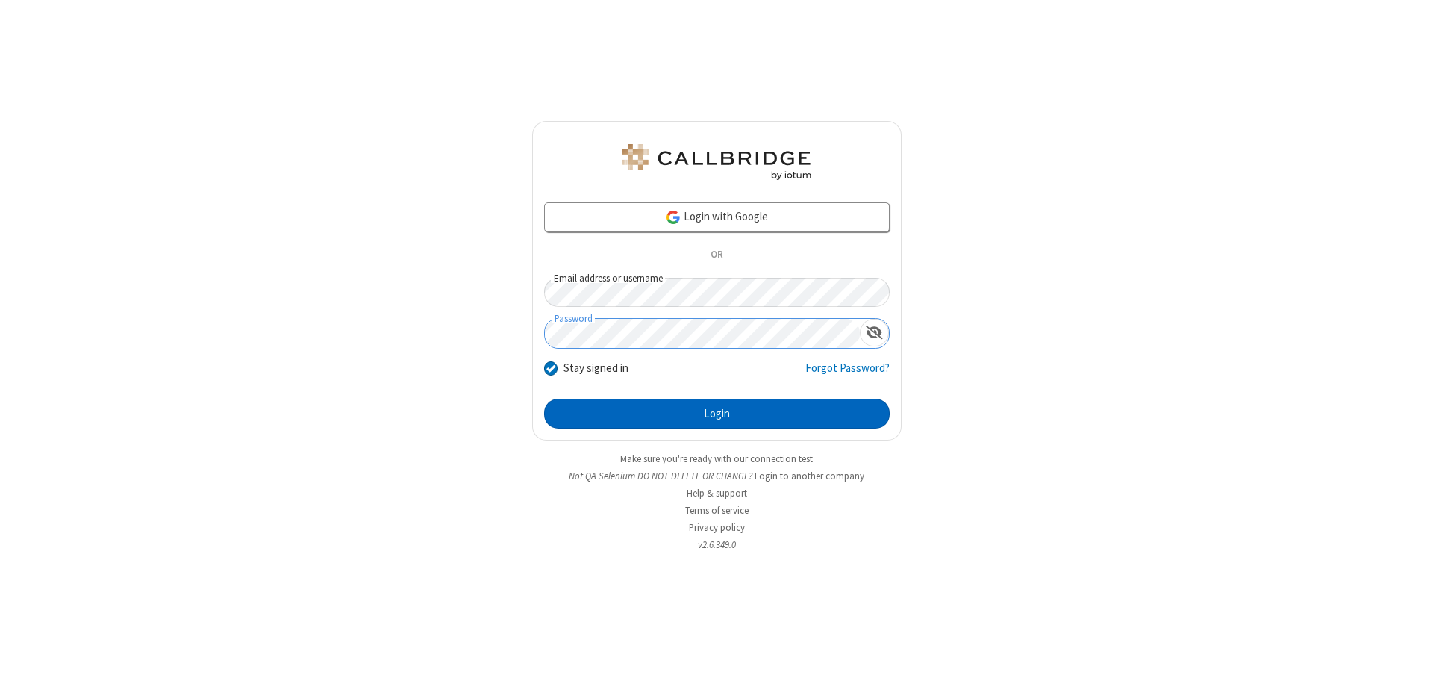
click at [717, 414] on button "Login" at bounding box center [717, 414] width 346 height 30
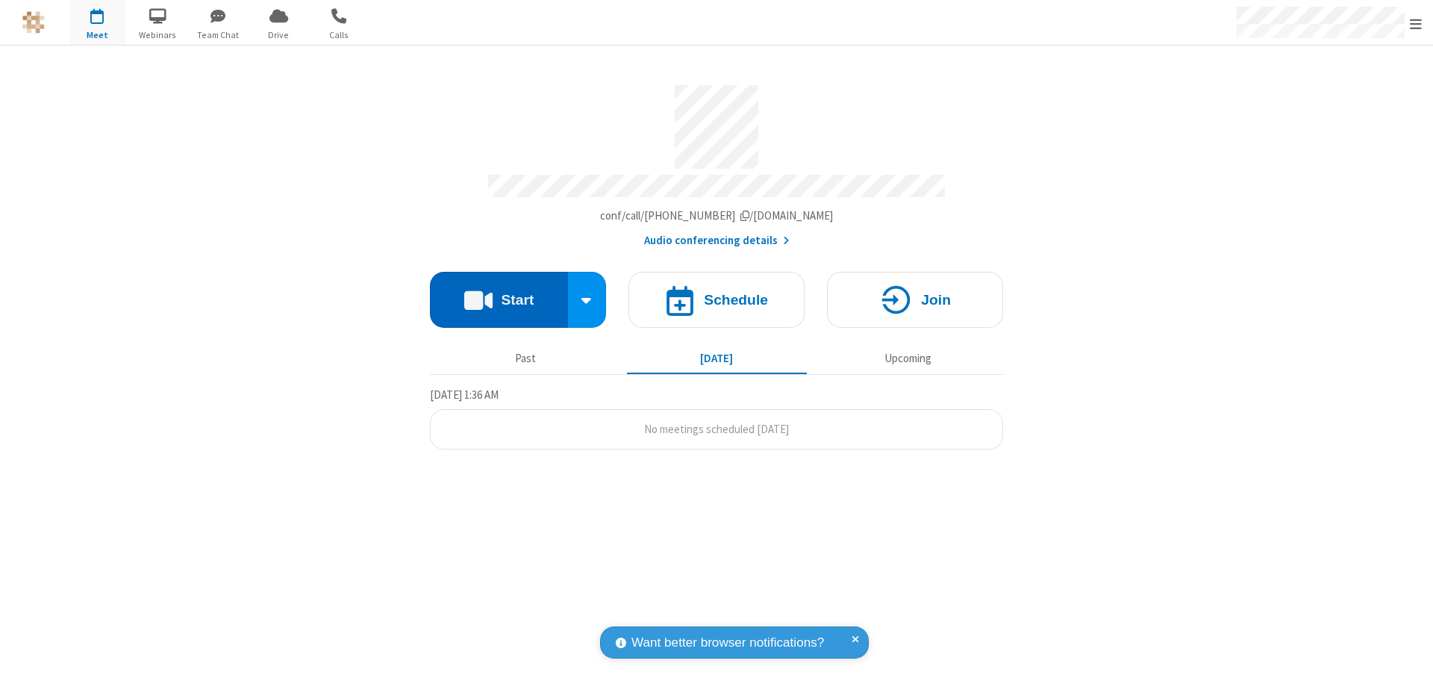
click at [499, 293] on button "Start" at bounding box center [499, 300] width 138 height 56
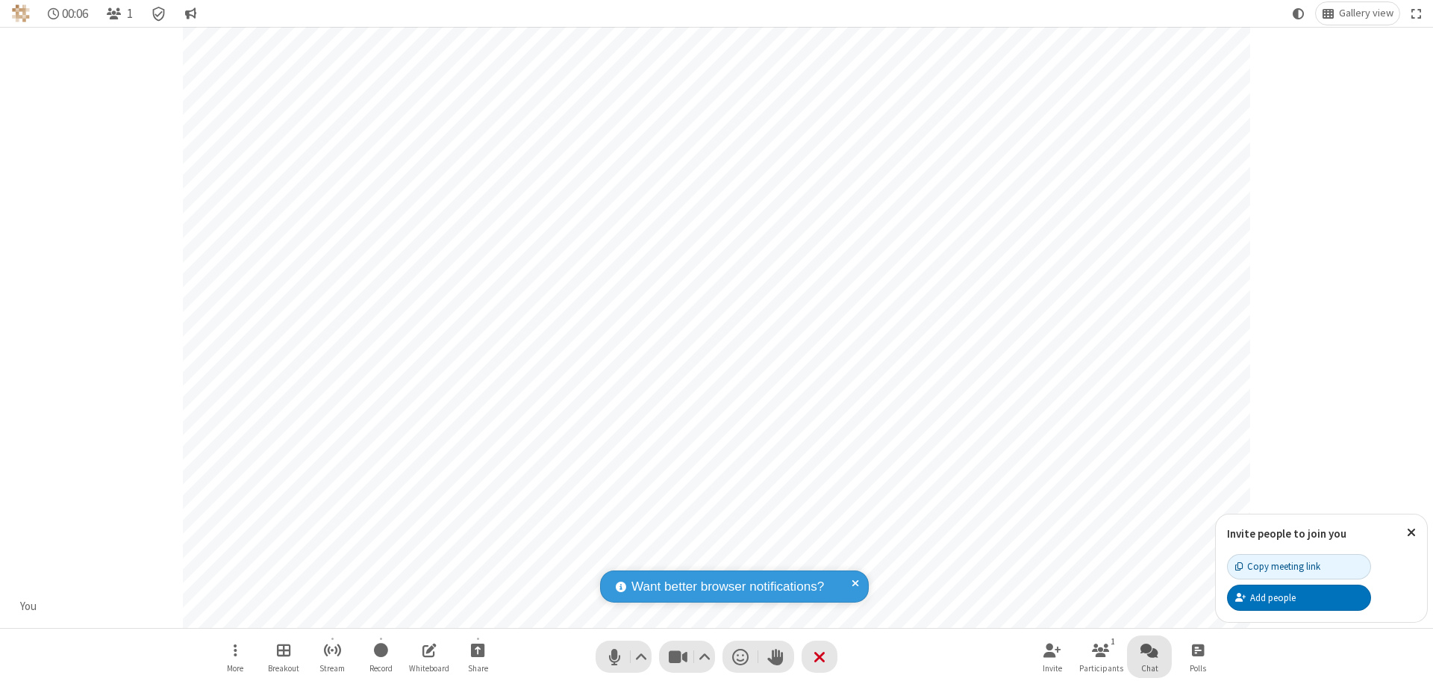
click at [1150, 649] on span "Open chat" at bounding box center [1150, 650] width 18 height 19
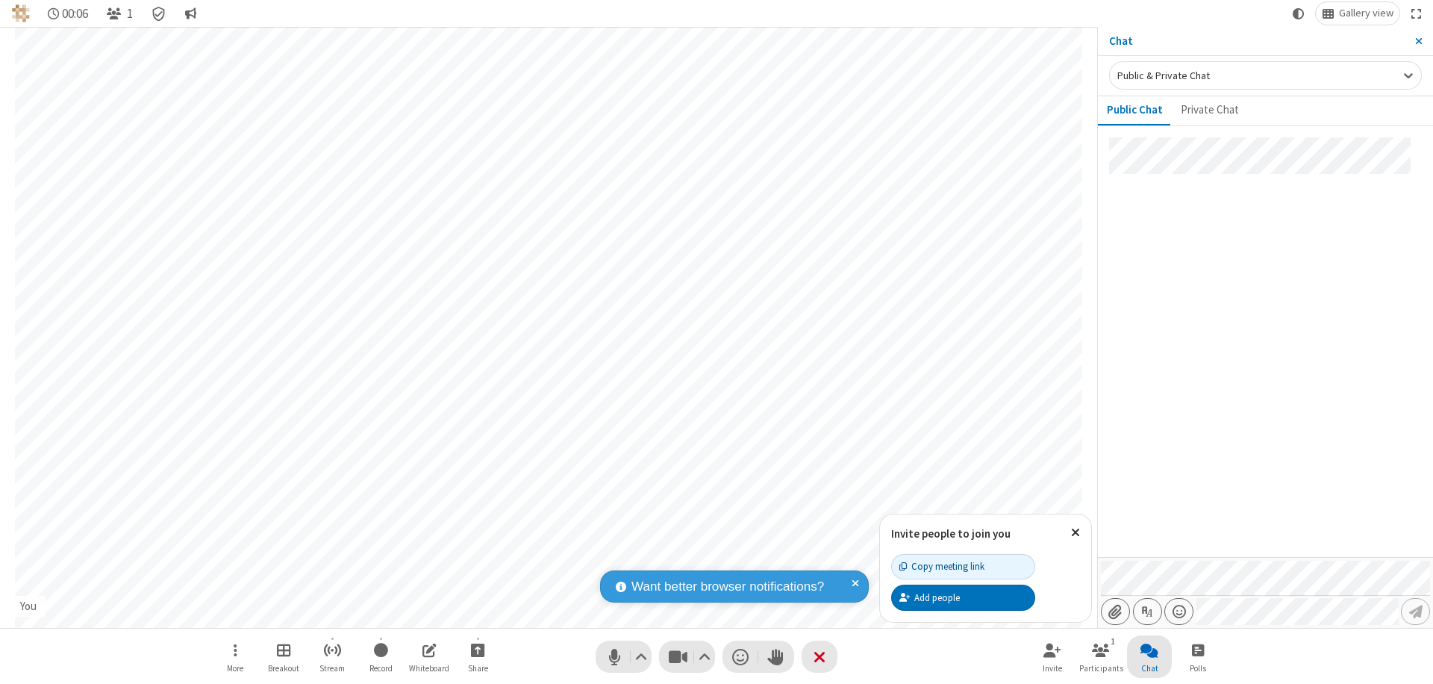
type input "C:\fakepath\doc_test.docx"
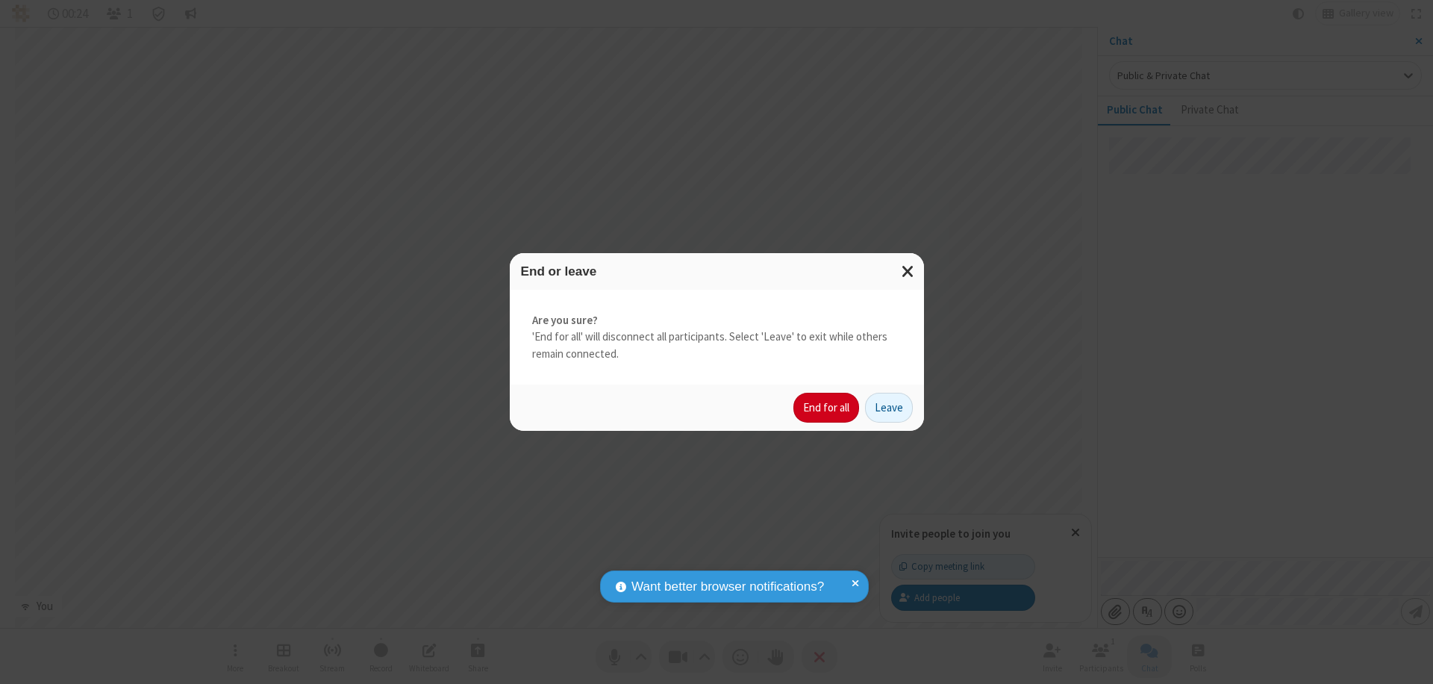
click at [827, 408] on button "End for all" at bounding box center [827, 408] width 66 height 30
